Goal: Information Seeking & Learning: Learn about a topic

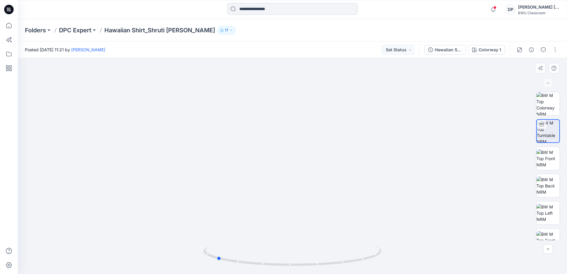
drag, startPoint x: 315, startPoint y: 266, endPoint x: 395, endPoint y: 256, distance: 80.1
click at [395, 256] on div at bounding box center [292, 166] width 549 height 216
click at [71, 31] on p "DPC Expert" at bounding box center [75, 30] width 32 height 8
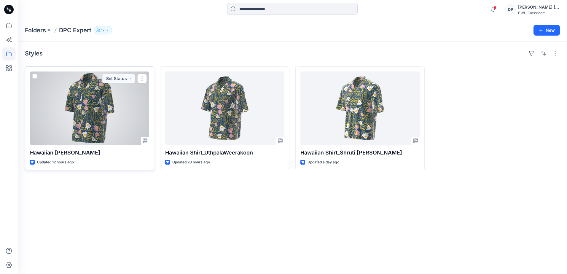
click at [94, 102] on div at bounding box center [89, 108] width 119 height 74
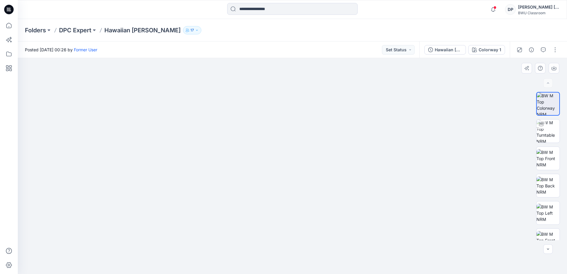
drag, startPoint x: 292, startPoint y: 149, endPoint x: 305, endPoint y: 128, distance: 25.1
click at [305, 128] on img at bounding box center [292, 117] width 368 height 314
drag, startPoint x: 317, startPoint y: 136, endPoint x: 318, endPoint y: 146, distance: 10.4
click at [318, 146] on img at bounding box center [293, 117] width 386 height 314
click at [549, 138] on img at bounding box center [548, 131] width 23 height 23
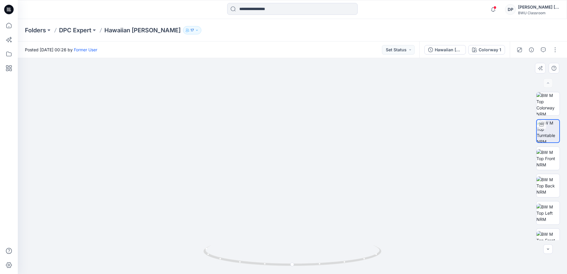
drag, startPoint x: 307, startPoint y: 119, endPoint x: 301, endPoint y: 197, distance: 77.9
click at [301, 197] on img at bounding box center [286, 63] width 781 height 421
drag, startPoint x: 337, startPoint y: 173, endPoint x: 344, endPoint y: 148, distance: 26.3
click at [344, 148] on img at bounding box center [292, 147] width 287 height 255
drag, startPoint x: 293, startPoint y: 266, endPoint x: 299, endPoint y: 264, distance: 6.0
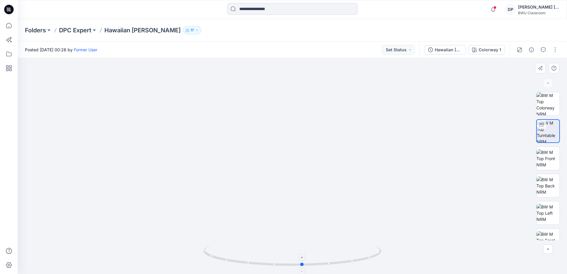
click at [301, 264] on circle at bounding box center [303, 265] width 4 height 4
drag, startPoint x: 304, startPoint y: 144, endPoint x: 308, endPoint y: 228, distance: 83.7
click at [309, 234] on img at bounding box center [296, 22] width 626 height 503
drag, startPoint x: 317, startPoint y: 182, endPoint x: 322, endPoint y: 68, distance: 113.7
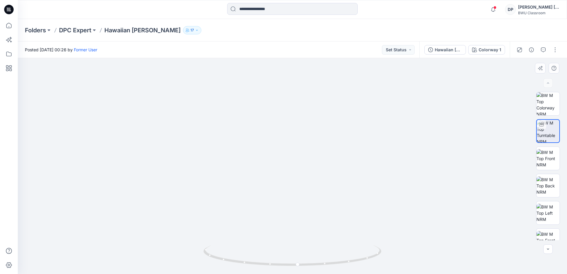
drag, startPoint x: 314, startPoint y: 109, endPoint x: 323, endPoint y: 229, distance: 120.4
drag, startPoint x: 308, startPoint y: 96, endPoint x: 316, endPoint y: 204, distance: 109.1
click at [316, 204] on img at bounding box center [301, 101] width 569 height 346
drag, startPoint x: 298, startPoint y: 266, endPoint x: 389, endPoint y: 256, distance: 91.9
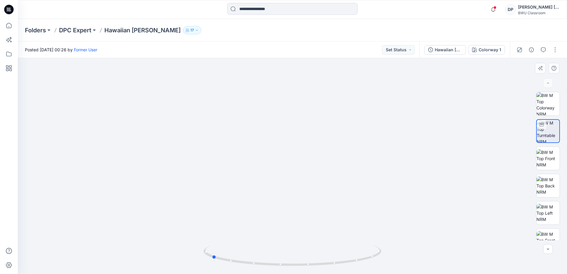
click at [389, 256] on div at bounding box center [292, 166] width 549 height 216
drag, startPoint x: 303, startPoint y: 108, endPoint x: 301, endPoint y: 139, distance: 30.6
click at [301, 139] on img at bounding box center [290, 116] width 569 height 315
drag, startPoint x: 214, startPoint y: 258, endPoint x: 140, endPoint y: 238, distance: 76.6
click at [140, 238] on div at bounding box center [292, 166] width 549 height 216
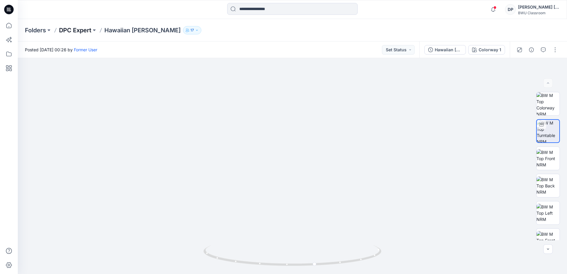
click at [82, 30] on p "DPC Expert" at bounding box center [75, 30] width 32 height 8
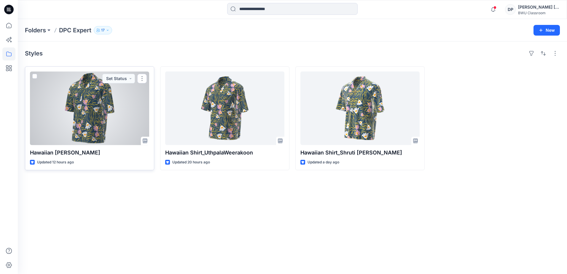
click at [110, 117] on div at bounding box center [89, 108] width 119 height 74
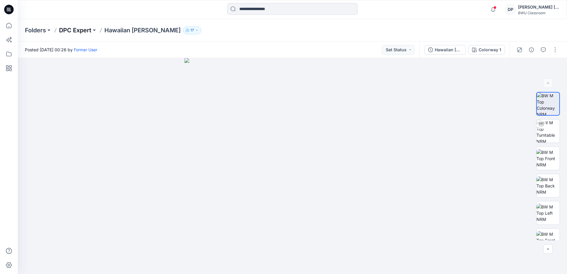
click at [86, 29] on p "DPC Expert" at bounding box center [75, 30] width 32 height 8
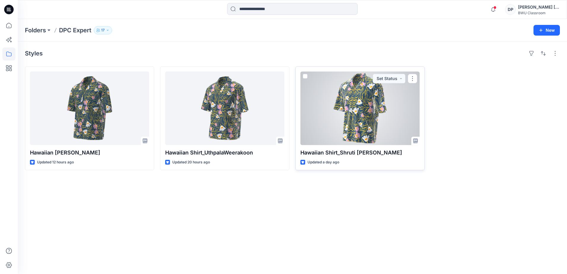
click at [347, 85] on div at bounding box center [359, 108] width 119 height 74
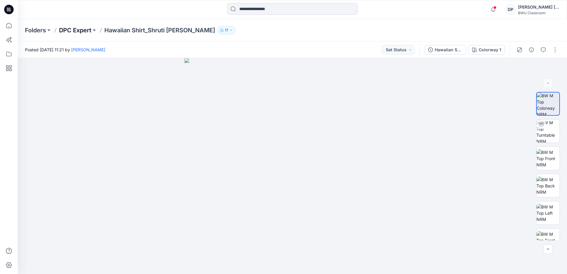
click at [85, 30] on p "DPC Expert" at bounding box center [75, 30] width 32 height 8
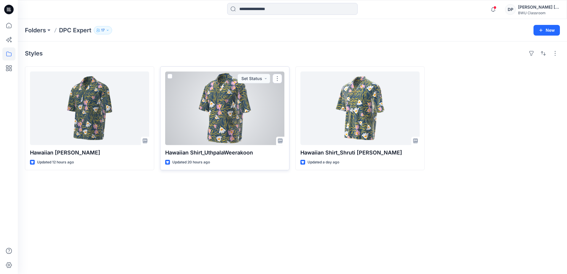
click at [244, 100] on div at bounding box center [224, 108] width 119 height 74
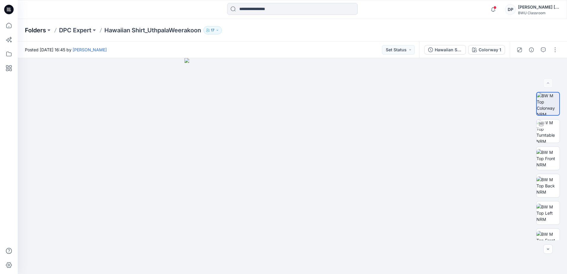
click at [37, 31] on p "Folders" at bounding box center [35, 30] width 21 height 8
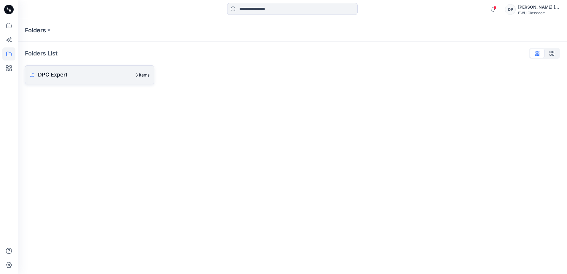
click at [51, 73] on p "DPC Expert" at bounding box center [85, 75] width 94 height 8
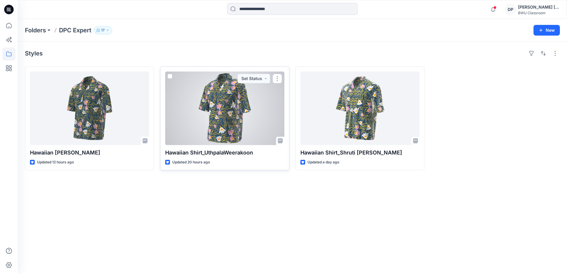
click at [221, 108] on div at bounding box center [224, 108] width 119 height 74
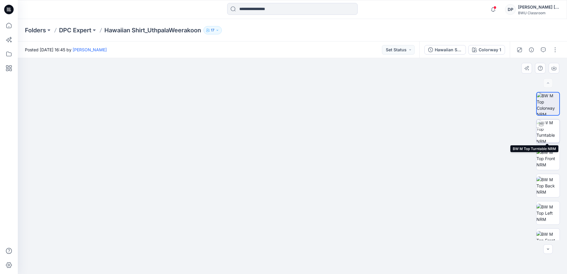
click at [547, 136] on img at bounding box center [548, 131] width 23 height 23
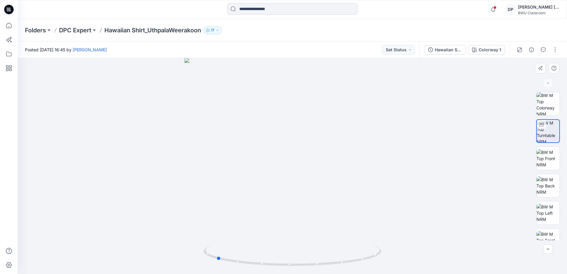
drag, startPoint x: 295, startPoint y: 267, endPoint x: 397, endPoint y: 256, distance: 102.3
click at [397, 256] on div at bounding box center [292, 166] width 549 height 216
drag, startPoint x: 313, startPoint y: 106, endPoint x: 319, endPoint y: 210, distance: 104.0
click at [319, 210] on img at bounding box center [298, 91] width 725 height 366
drag, startPoint x: 316, startPoint y: 189, endPoint x: 320, endPoint y: 176, distance: 13.8
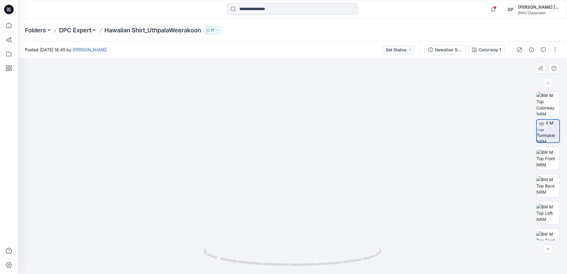
click at [320, 176] on img at bounding box center [301, 84] width 725 height 380
drag, startPoint x: 307, startPoint y: 201, endPoint x: 311, endPoint y: 139, distance: 62.2
click at [311, 139] on img at bounding box center [295, 80] width 555 height 387
drag, startPoint x: 309, startPoint y: 128, endPoint x: 316, endPoint y: 170, distance: 41.8
click at [316, 170] on img at bounding box center [295, 101] width 555 height 346
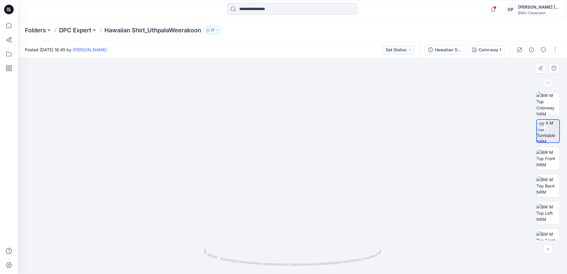
drag, startPoint x: 316, startPoint y: 182, endPoint x: 317, endPoint y: 171, distance: 11.6
click at [317, 171] on img at bounding box center [292, 117] width 442 height 314
click at [77, 29] on p "DPC Expert" at bounding box center [75, 30] width 32 height 8
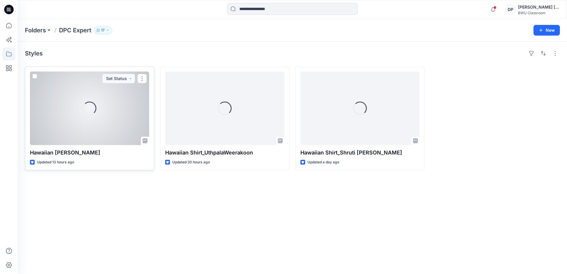
click at [90, 128] on div "Loading..." at bounding box center [89, 108] width 119 height 74
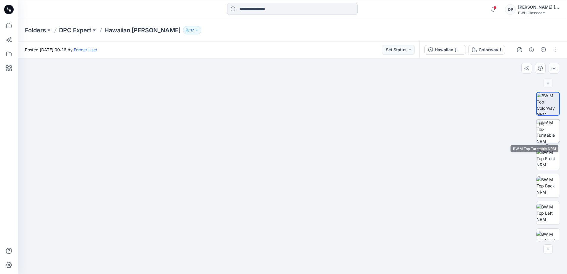
click at [539, 136] on img at bounding box center [548, 131] width 23 height 23
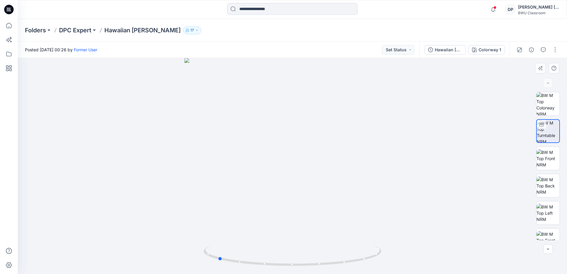
drag, startPoint x: 291, startPoint y: 263, endPoint x: 319, endPoint y: 147, distance: 119.6
click at [392, 250] on div at bounding box center [292, 166] width 549 height 216
drag, startPoint x: 308, startPoint y: 119, endPoint x: 308, endPoint y: 208, distance: 88.7
click at [308, 208] on img at bounding box center [292, 69] width 781 height 410
drag, startPoint x: 308, startPoint y: 208, endPoint x: 299, endPoint y: 169, distance: 39.7
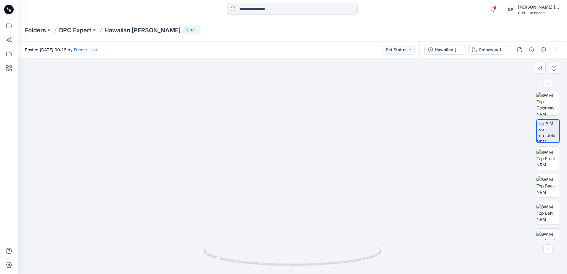
click at [299, 169] on img at bounding box center [292, 132] width 329 height 284
drag, startPoint x: 287, startPoint y: 129, endPoint x: 281, endPoint y: 177, distance: 48.5
click at [285, 174] on img at bounding box center [292, 87] width 499 height 373
drag, startPoint x: 313, startPoint y: 98, endPoint x: 305, endPoint y: 164, distance: 66.9
click at [305, 164] on img at bounding box center [292, 127] width 499 height 293
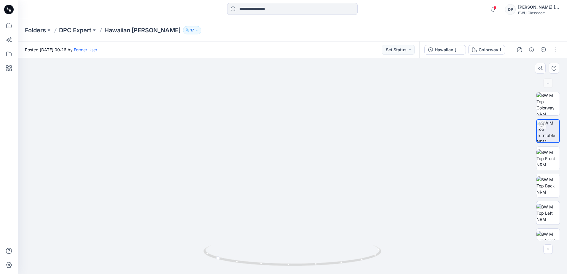
drag, startPoint x: 303, startPoint y: 173, endPoint x: 288, endPoint y: 134, distance: 41.6
click at [288, 134] on img at bounding box center [278, 92] width 612 height 363
click at [80, 32] on p "DPC Expert" at bounding box center [75, 30] width 32 height 8
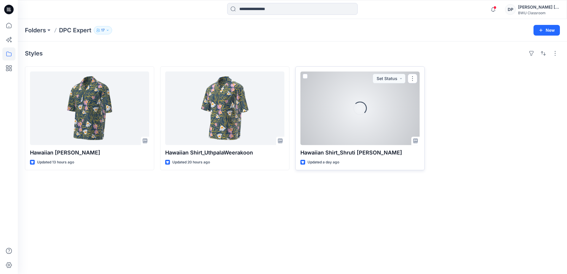
click at [355, 123] on div "Loading..." at bounding box center [359, 108] width 119 height 74
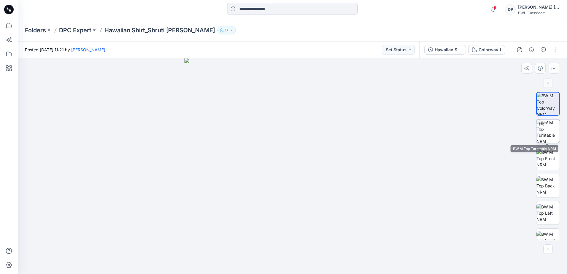
click at [550, 131] on img at bounding box center [548, 131] width 23 height 23
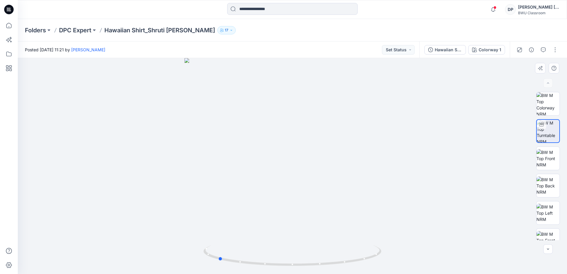
drag, startPoint x: 293, startPoint y: 266, endPoint x: 397, endPoint y: 258, distance: 103.9
click at [397, 258] on div at bounding box center [292, 166] width 549 height 216
drag, startPoint x: 305, startPoint y: 122, endPoint x: 300, endPoint y: 174, distance: 52.5
click at [297, 233] on img at bounding box center [285, 106] width 725 height 336
drag, startPoint x: 306, startPoint y: 190, endPoint x: 300, endPoint y: 141, distance: 48.5
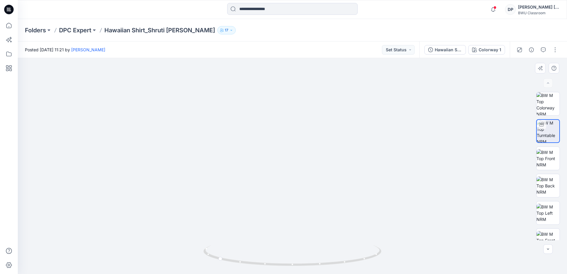
click at [300, 141] on img at bounding box center [268, 55] width 908 height 437
drag, startPoint x: 303, startPoint y: 173, endPoint x: 303, endPoint y: 155, distance: 17.5
click at [303, 155] on img at bounding box center [284, 83] width 682 height 382
drag, startPoint x: 301, startPoint y: 148, endPoint x: 311, endPoint y: 206, distance: 58.9
click at [311, 206] on img at bounding box center [294, 112] width 682 height 324
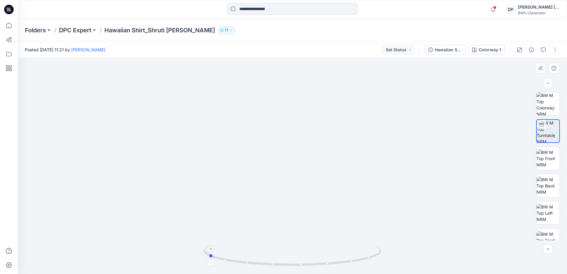
drag, startPoint x: 266, startPoint y: 266, endPoint x: 256, endPoint y: 264, distance: 10.0
click at [256, 264] on icon at bounding box center [292, 256] width 179 height 22
drag, startPoint x: 248, startPoint y: 265, endPoint x: 306, endPoint y: 225, distance: 70.3
click at [288, 263] on icon at bounding box center [292, 256] width 179 height 22
drag, startPoint x: 255, startPoint y: 265, endPoint x: 215, endPoint y: 260, distance: 40.1
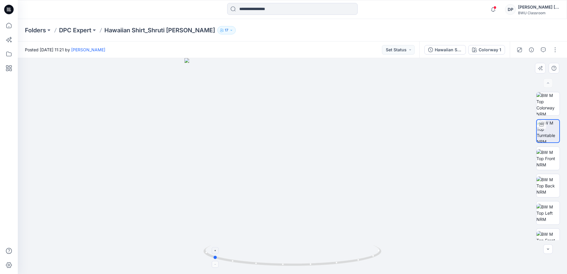
click at [215, 260] on icon at bounding box center [292, 256] width 179 height 22
drag, startPoint x: 319, startPoint y: 168, endPoint x: 317, endPoint y: 130, distance: 37.5
click at [317, 130] on img at bounding box center [302, 69] width 781 height 410
drag, startPoint x: 335, startPoint y: 121, endPoint x: 328, endPoint y: 139, distance: 19.3
click at [328, 139] on img at bounding box center [286, 68] width 908 height 411
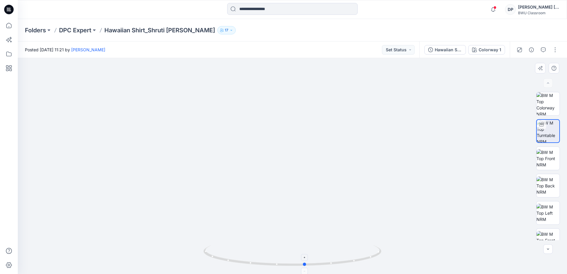
drag, startPoint x: 216, startPoint y: 260, endPoint x: 308, endPoint y: 262, distance: 92.6
click at [308, 262] on icon at bounding box center [292, 256] width 179 height 22
drag, startPoint x: 295, startPoint y: 190, endPoint x: 308, endPoint y: 180, distance: 16.7
click at [308, 180] on img at bounding box center [296, 62] width 908 height 424
click at [84, 28] on p "DPC Expert" at bounding box center [75, 30] width 32 height 8
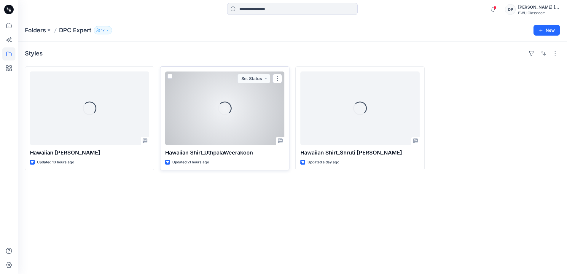
click at [200, 120] on div "Loading..." at bounding box center [224, 108] width 119 height 74
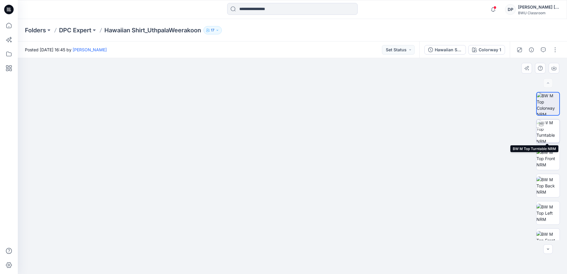
click at [550, 136] on img at bounding box center [548, 131] width 23 height 23
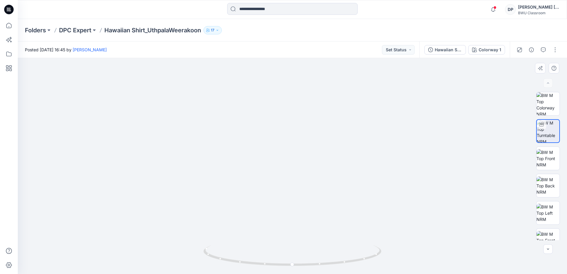
drag, startPoint x: 303, startPoint y: 106, endPoint x: 313, endPoint y: 196, distance: 90.4
click at [312, 196] on img at bounding box center [302, 96] width 668 height 355
drag, startPoint x: 292, startPoint y: 265, endPoint x: 471, endPoint y: 237, distance: 180.6
click at [471, 237] on div at bounding box center [292, 166] width 549 height 216
click at [71, 28] on p "DPC Expert" at bounding box center [75, 30] width 32 height 8
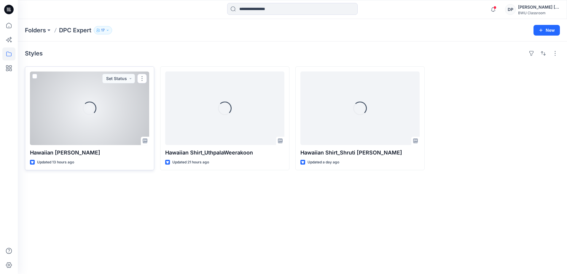
click at [78, 123] on div "Loading..." at bounding box center [89, 108] width 119 height 74
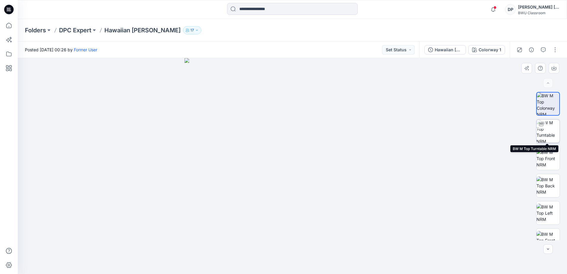
click at [548, 130] on img at bounding box center [548, 131] width 23 height 23
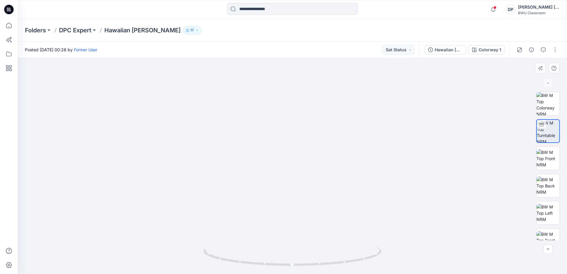
drag, startPoint x: 306, startPoint y: 118, endPoint x: 310, endPoint y: 157, distance: 38.5
click at [310, 157] on img at bounding box center [292, 114] width 499 height 319
drag, startPoint x: 304, startPoint y: 129, endPoint x: 304, endPoint y: 175, distance: 45.4
click at [304, 175] on img at bounding box center [291, 85] width 781 height 377
drag, startPoint x: 293, startPoint y: 265, endPoint x: 330, endPoint y: 207, distance: 69.5
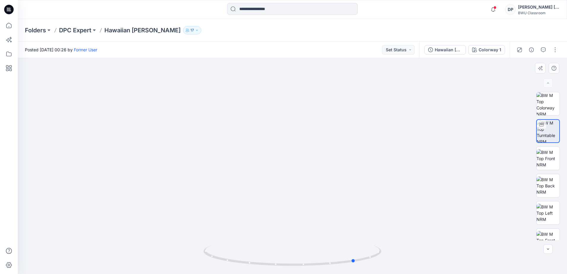
click at [354, 257] on icon at bounding box center [292, 256] width 179 height 22
drag, startPoint x: 299, startPoint y: 147, endPoint x: 303, endPoint y: 186, distance: 39.0
click at [296, 188] on img at bounding box center [289, 89] width 894 height 369
drag, startPoint x: 351, startPoint y: 260, endPoint x: 245, endPoint y: 260, distance: 105.9
click at [245, 260] on icon at bounding box center [292, 256] width 179 height 22
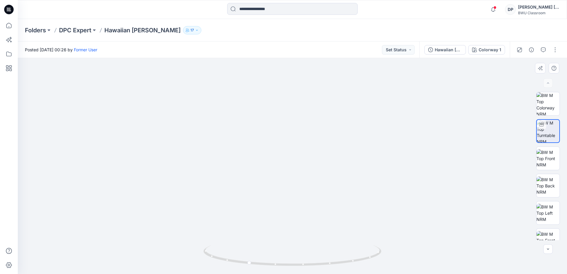
drag, startPoint x: 309, startPoint y: 176, endPoint x: 344, endPoint y: 125, distance: 61.1
click at [344, 125] on img at bounding box center [329, 62] width 908 height 424
drag, startPoint x: 352, startPoint y: 121, endPoint x: 359, endPoint y: 121, distance: 7.4
click at [359, 121] on img at bounding box center [337, 62] width 908 height 424
drag, startPoint x: 251, startPoint y: 264, endPoint x: 307, endPoint y: 266, distance: 56.4
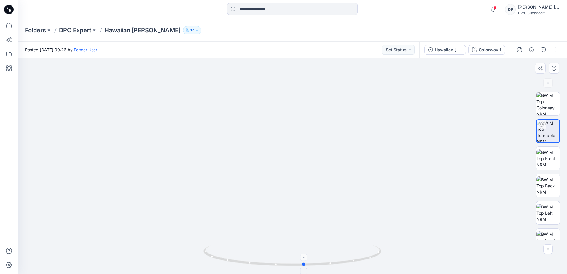
click at [307, 266] on icon at bounding box center [292, 256] width 179 height 22
click at [86, 31] on p "DPC Expert" at bounding box center [75, 30] width 32 height 8
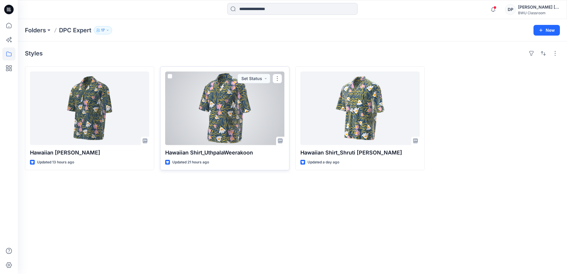
click at [232, 107] on div at bounding box center [224, 108] width 119 height 74
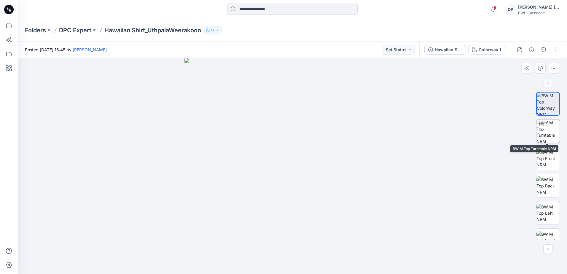
click at [542, 133] on img at bounding box center [548, 131] width 23 height 23
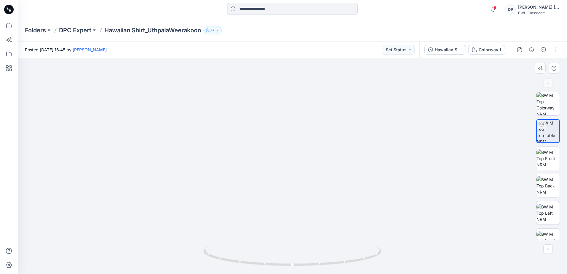
drag, startPoint x: 299, startPoint y: 114, endPoint x: 314, endPoint y: 225, distance: 112.1
click at [293, 252] on div at bounding box center [292, 166] width 549 height 216
drag, startPoint x: 296, startPoint y: 222, endPoint x: 248, endPoint y: 84, distance: 146.6
click at [248, 84] on img at bounding box center [282, 90] width 569 height 368
drag, startPoint x: 206, startPoint y: 112, endPoint x: 284, endPoint y: 258, distance: 165.5
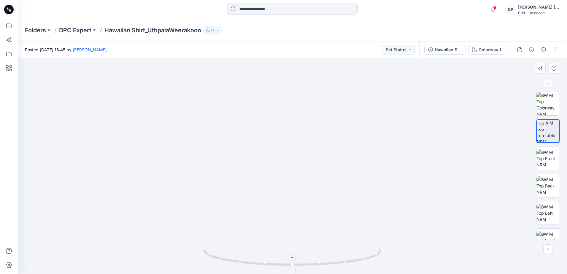
click at [284, 258] on div at bounding box center [292, 166] width 549 height 216
drag, startPoint x: 301, startPoint y: 101, endPoint x: 294, endPoint y: 189, distance: 89.0
click at [294, 189] on img at bounding box center [284, 94] width 781 height 359
drag, startPoint x: 294, startPoint y: 175, endPoint x: 310, endPoint y: 100, distance: 76.8
click at [310, 100] on img at bounding box center [297, 41] width 908 height 466
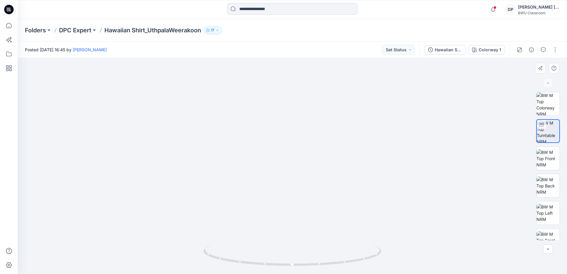
drag, startPoint x: 318, startPoint y: 170, endPoint x: 314, endPoint y: 149, distance: 21.5
click at [314, 149] on img at bounding box center [288, 92] width 569 height 365
drag, startPoint x: 298, startPoint y: 124, endPoint x: 326, endPoint y: 127, distance: 28.0
click at [326, 127] on img at bounding box center [268, 45] width 795 height 457
drag, startPoint x: 285, startPoint y: 122, endPoint x: 339, endPoint y: 169, distance: 71.5
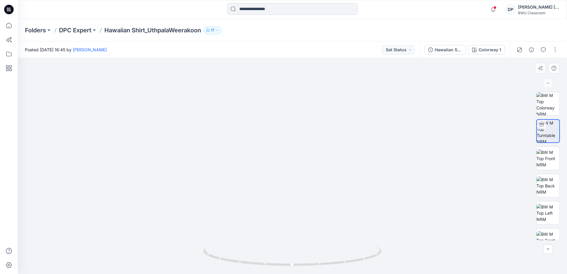
click at [339, 169] on img at bounding box center [314, 47] width 908 height 454
click at [77, 31] on p "DPC Expert" at bounding box center [75, 30] width 32 height 8
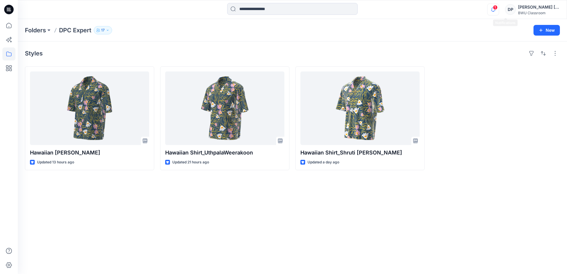
click at [499, 10] on icon "button" at bounding box center [493, 10] width 11 height 12
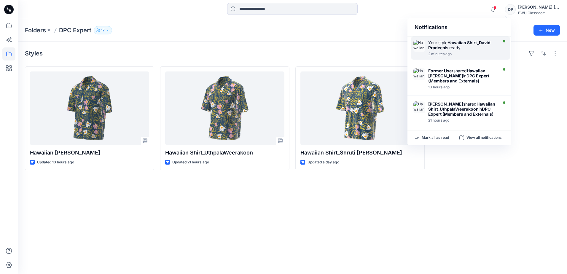
click at [481, 51] on div "Your style Hawaiian Shirt_David Pradeep is ready 2 minutes ago" at bounding box center [463, 48] width 71 height 16
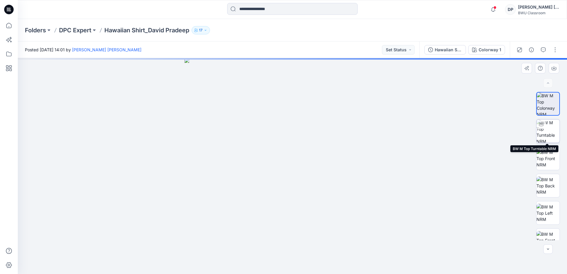
click at [546, 126] on img at bounding box center [548, 131] width 23 height 23
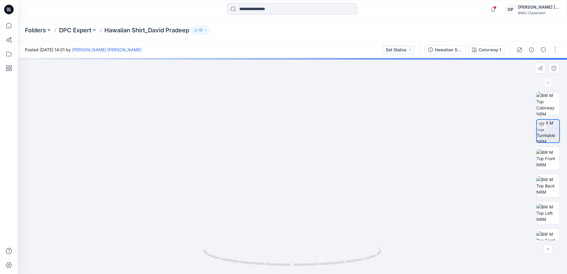
drag, startPoint x: 286, startPoint y: 138, endPoint x: 281, endPoint y: 179, distance: 42.2
click at [281, 179] on img at bounding box center [292, 95] width 499 height 357
drag, startPoint x: 280, startPoint y: 181, endPoint x: 319, endPoint y: 152, distance: 48.1
click at [319, 152] on img at bounding box center [325, 65] width 725 height 418
click at [320, 265] on icon at bounding box center [292, 256] width 179 height 22
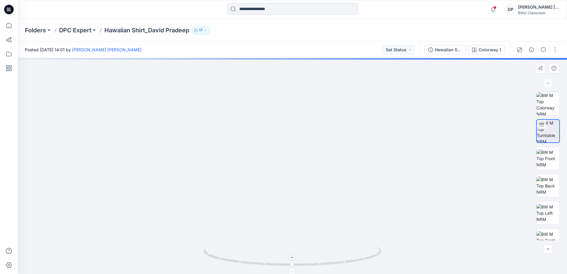
click at [291, 257] on icon at bounding box center [293, 258] width 4 height 4
click at [555, 106] on img at bounding box center [548, 103] width 23 height 23
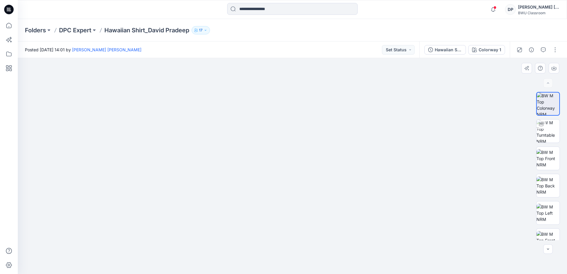
drag, startPoint x: 308, startPoint y: 124, endPoint x: 309, endPoint y: 164, distance: 40.0
click at [309, 164] on img at bounding box center [293, 123] width 386 height 301
drag, startPoint x: 296, startPoint y: 195, endPoint x: 299, endPoint y: 153, distance: 41.6
click at [299, 153] on img at bounding box center [292, 134] width 303 height 280
drag, startPoint x: 299, startPoint y: 160, endPoint x: 300, endPoint y: 188, distance: 28.2
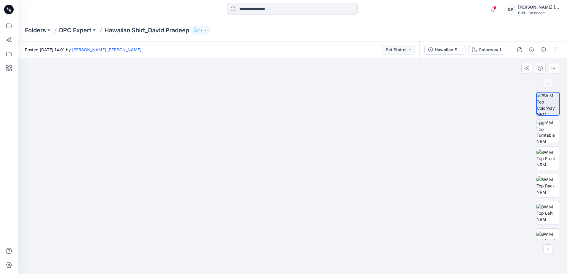
click at [300, 188] on img at bounding box center [292, 122] width 372 height 304
click at [555, 136] on img at bounding box center [548, 131] width 23 height 23
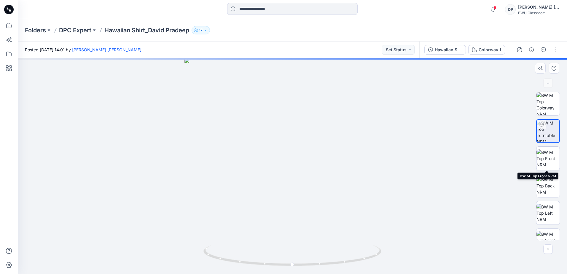
click at [542, 168] on img at bounding box center [548, 158] width 23 height 19
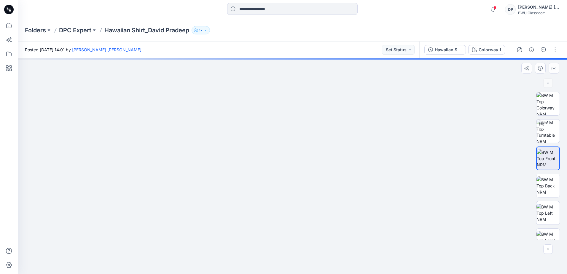
drag, startPoint x: 307, startPoint y: 154, endPoint x: 306, endPoint y: 203, distance: 49.5
click at [306, 203] on img at bounding box center [293, 131] width 386 height 285
click at [554, 180] on img at bounding box center [548, 185] width 23 height 19
click at [74, 28] on p "DPC Expert" at bounding box center [75, 30] width 32 height 8
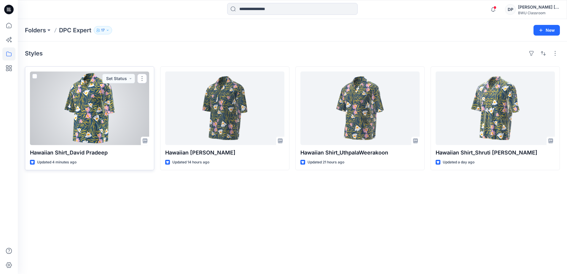
click at [87, 113] on div at bounding box center [89, 108] width 119 height 74
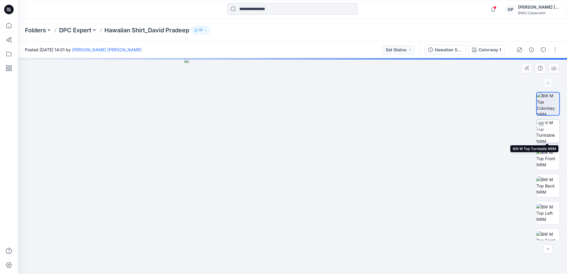
click at [552, 131] on img at bounding box center [548, 131] width 23 height 23
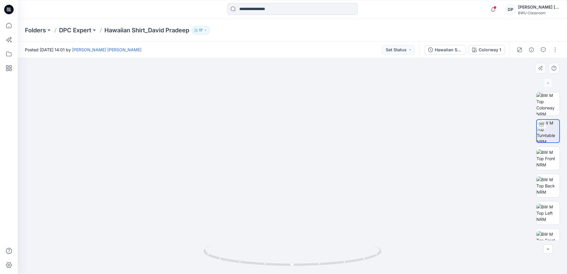
drag, startPoint x: 284, startPoint y: 104, endPoint x: 280, endPoint y: 237, distance: 133.2
click at [280, 237] on img at bounding box center [288, 59] width 908 height 429
drag, startPoint x: 305, startPoint y: 194, endPoint x: 308, endPoint y: 150, distance: 43.7
click at [308, 150] on img at bounding box center [291, 38] width 908 height 473
drag, startPoint x: 303, startPoint y: 177, endPoint x: 305, endPoint y: 161, distance: 16.7
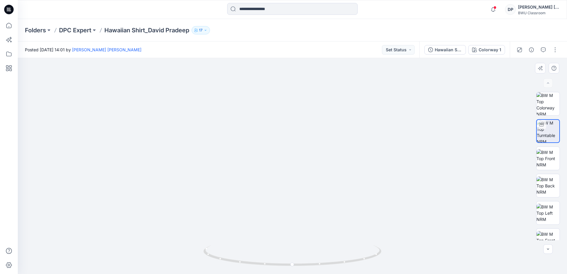
click at [305, 161] on img at bounding box center [293, 61] width 739 height 426
drag, startPoint x: 295, startPoint y: 150, endPoint x: 297, endPoint y: 179, distance: 29.5
click at [297, 179] on img at bounding box center [293, 62] width 739 height 424
drag, startPoint x: 294, startPoint y: 266, endPoint x: 336, endPoint y: 267, distance: 42.4
click at [336, 267] on icon at bounding box center [292, 256] width 179 height 22
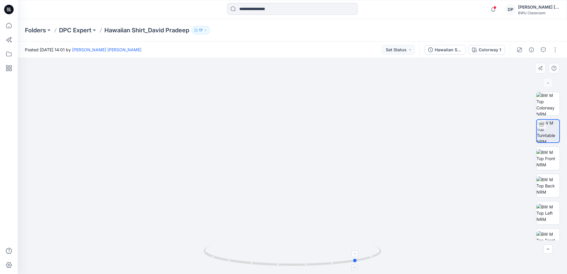
drag, startPoint x: 335, startPoint y: 264, endPoint x: 357, endPoint y: 261, distance: 22.7
click at [357, 261] on icon at bounding box center [292, 256] width 179 height 22
drag, startPoint x: 324, startPoint y: 147, endPoint x: 311, endPoint y: 217, distance: 71.2
click at [311, 217] on img at bounding box center [283, 101] width 795 height 345
drag, startPoint x: 284, startPoint y: 220, endPoint x: 290, endPoint y: 115, distance: 104.9
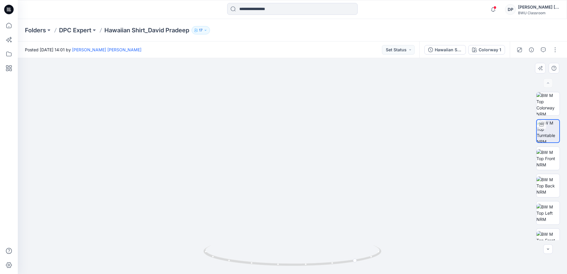
click at [290, 115] on img at bounding box center [286, 37] width 908 height 474
drag, startPoint x: 278, startPoint y: 238, endPoint x: 286, endPoint y: 130, distance: 108.9
drag, startPoint x: 281, startPoint y: 253, endPoint x: 289, endPoint y: 156, distance: 97.3
click at [289, 156] on div at bounding box center [292, 166] width 549 height 216
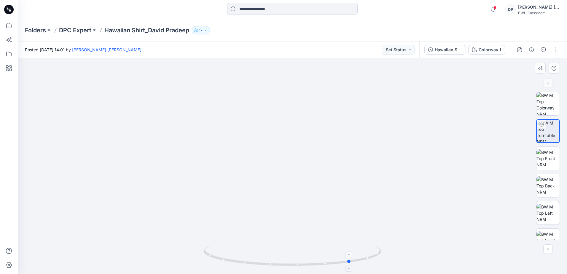
drag, startPoint x: 364, startPoint y: 260, endPoint x: 350, endPoint y: 264, distance: 14.8
click at [350, 264] on icon at bounding box center [292, 256] width 179 height 22
drag, startPoint x: 314, startPoint y: 233, endPoint x: 311, endPoint y: 174, distance: 59.7
drag, startPoint x: 287, startPoint y: 154, endPoint x: 306, endPoint y: 167, distance: 23.3
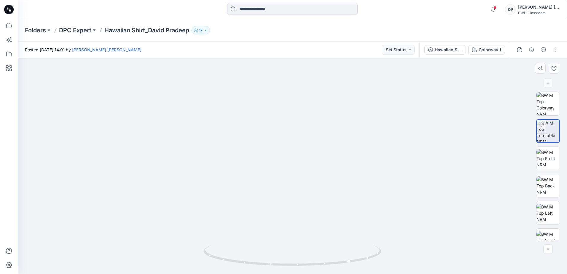
drag, startPoint x: 351, startPoint y: 262, endPoint x: 214, endPoint y: 250, distance: 137.2
click at [214, 250] on icon at bounding box center [292, 256] width 179 height 22
drag, startPoint x: 308, startPoint y: 171, endPoint x: 300, endPoint y: 202, distance: 31.8
click at [300, 202] on img at bounding box center [292, 162] width 287 height 225
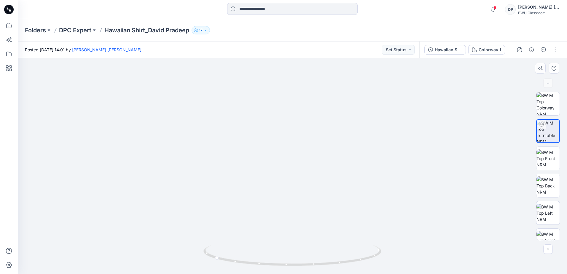
drag, startPoint x: 316, startPoint y: 231, endPoint x: 300, endPoint y: 107, distance: 124.4
click at [300, 107] on img at bounding box center [287, 127] width 852 height 294
drag, startPoint x: 310, startPoint y: 204, endPoint x: 306, endPoint y: 168, distance: 36.4
click at [306, 168] on img at bounding box center [269, 54] width 908 height 439
click at [382, 236] on div at bounding box center [292, 166] width 549 height 216
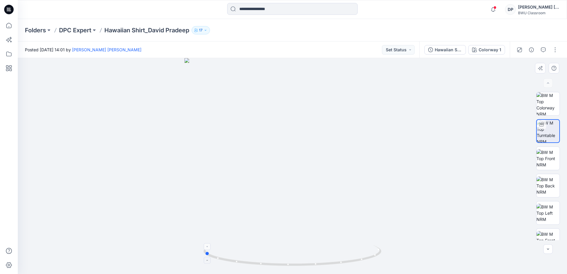
drag, startPoint x: 285, startPoint y: 267, endPoint x: 275, endPoint y: 265, distance: 10.0
click at [275, 265] on div at bounding box center [292, 166] width 549 height 216
click at [216, 152] on div at bounding box center [292, 166] width 549 height 216
